Goal: Task Accomplishment & Management: Complete application form

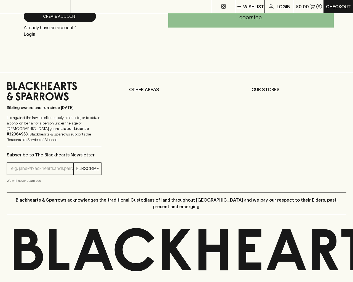
scroll to position [233, 0]
type input "xpkLoRel"
type input "[EMAIL_ADDRESS]"
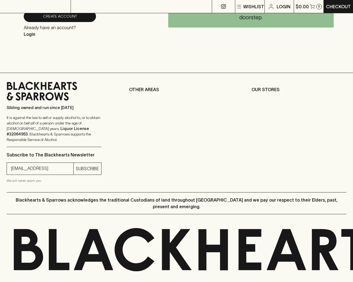
type input "1"
checkbox input "false"
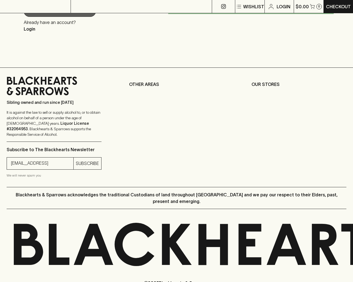
scroll to position [250, 0]
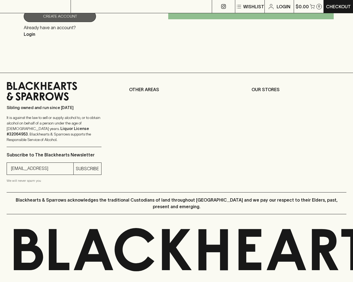
checkbox input "true"
type input "e"
type input "Elderton E Series Chardonnay 2023"
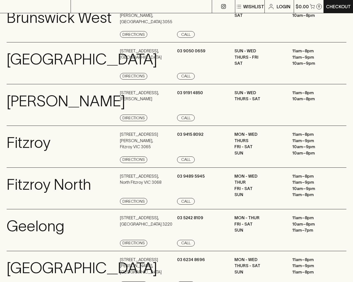
scroll to position [703, 0]
